Goal: Task Accomplishment & Management: Use online tool/utility

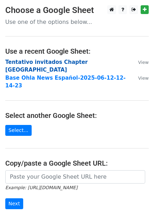
click at [19, 62] on strong "Tentativo invitados Chapter Panamá" at bounding box center [46, 66] width 82 height 14
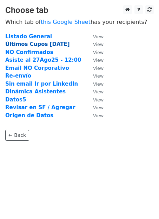
click at [23, 46] on strong "Últimos Cupos 01Sep" at bounding box center [37, 44] width 65 height 6
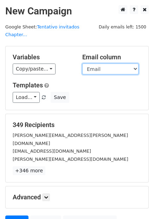
click at [131, 63] on select "Anfitrión Nombre Apellido Cargo Empresa Email Email Definido Teléfono (Opcional…" at bounding box center [110, 68] width 56 height 11
select select "Email Definido"
click at [82, 63] on select "Anfitrión Nombre Apellido Cargo Empresa Email Email Definido Teléfono (Opcional…" at bounding box center [110, 68] width 56 height 11
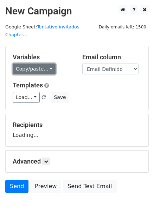
click at [47, 63] on link "Copy/paste..." at bounding box center [34, 68] width 43 height 11
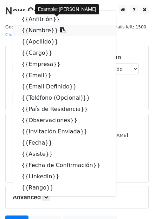
click at [60, 27] on icon at bounding box center [63, 30] width 6 height 6
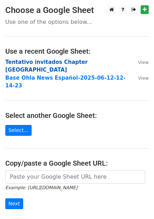
click at [21, 61] on strong "Tentativo invitados Chapter Panamá" at bounding box center [46, 66] width 82 height 14
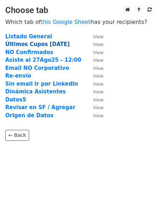
click at [26, 44] on strong "Últimos Cupos 01Sep" at bounding box center [37, 44] width 65 height 6
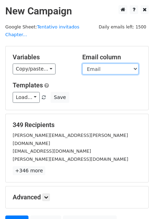
click at [120, 63] on select "Anfitrión Nombre Apellido Cargo Empresa Email Email Definido Teléfono (Opcional…" at bounding box center [110, 68] width 56 height 11
select select "Email Definido"
click at [82, 63] on select "Anfitrión Nombre Apellido Cargo Empresa Email Email Definido Teléfono (Opcional…" at bounding box center [110, 68] width 56 height 11
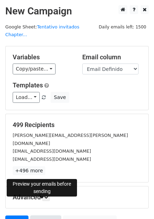
click at [40, 215] on link "Preview" at bounding box center [45, 221] width 31 height 13
click at [43, 215] on link "Preview" at bounding box center [45, 221] width 31 height 13
drag, startPoint x: 18, startPoint y: 203, endPoint x: 133, endPoint y: 157, distance: 124.0
click at [18, 215] on link "Send" at bounding box center [16, 221] width 23 height 13
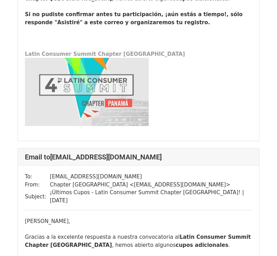
scroll to position [1117, 0]
